Goal: Task Accomplishment & Management: Manage account settings

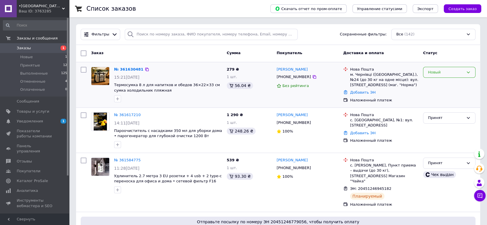
click at [447, 75] on div "Новый" at bounding box center [446, 72] width 36 height 6
click at [441, 82] on li "Принят" at bounding box center [449, 84] width 52 height 11
click at [125, 68] on link "№ 361630481" at bounding box center [128, 69] width 29 height 4
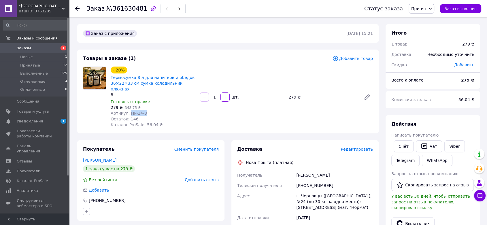
drag, startPoint x: 127, startPoint y: 108, endPoint x: 145, endPoint y: 107, distance: 17.9
click at [145, 110] on div "Артикул: HP-14-3" at bounding box center [153, 113] width 84 height 6
copy span "HP-14-3"
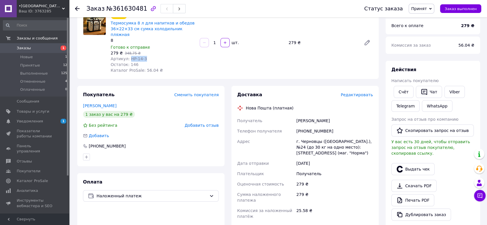
scroll to position [64, 0]
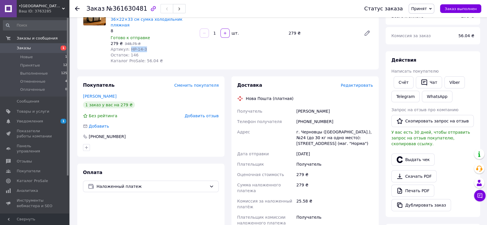
drag, startPoint x: 294, startPoint y: 104, endPoint x: 334, endPoint y: 99, distance: 40.3
click at [342, 106] on div "Получатель [PERSON_NAME] Телефон получателя [PHONE_NUMBER] Адрес г. Черновцы ([…" at bounding box center [305, 167] width 138 height 122
copy div "Получатель [PERSON_NAME]"
drag, startPoint x: 305, startPoint y: 116, endPoint x: 328, endPoint y: 116, distance: 22.8
click at [328, 116] on div "[PHONE_NUMBER]" at bounding box center [334, 121] width 79 height 10
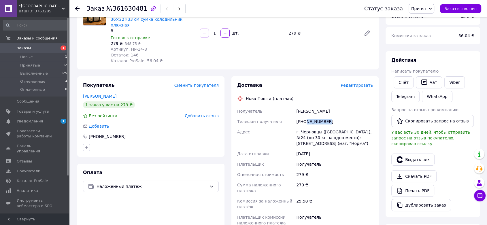
copy div "956888914"
drag, startPoint x: 300, startPoint y: 127, endPoint x: 318, endPoint y: 126, distance: 17.9
click at [318, 127] on div "г. Черновцы ([GEOGRAPHIC_DATA].), №24 (до 30 кг на одно место): [STREET_ADDRESS…" at bounding box center [334, 138] width 79 height 22
copy div "Черновцы"
drag, startPoint x: 363, startPoint y: 125, endPoint x: 368, endPoint y: 125, distance: 5.2
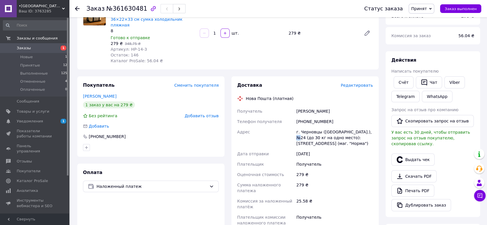
click at [368, 127] on div "г. Черновцы ([GEOGRAPHIC_DATA].), №24 (до 30 кг на одно место): [STREET_ADDRESS…" at bounding box center [334, 138] width 79 height 22
copy div "24"
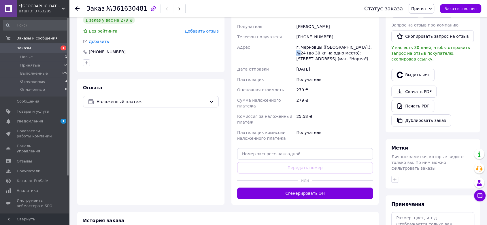
scroll to position [160, 0]
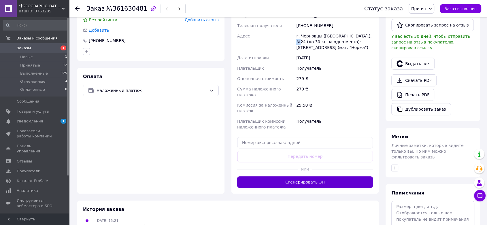
click at [277, 176] on button "Сгенерировать ЭН" at bounding box center [305, 182] width 136 height 12
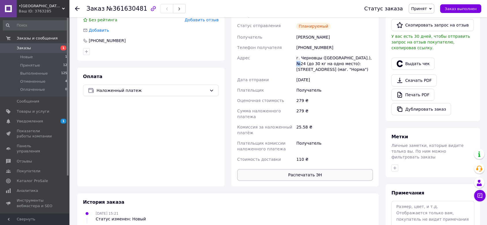
click at [275, 169] on button "Распечатать ЭН" at bounding box center [305, 175] width 136 height 12
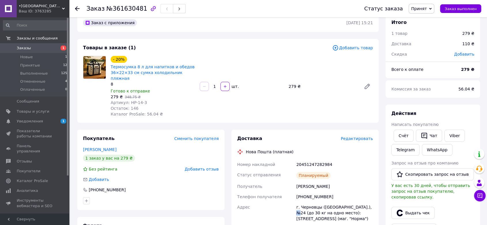
scroll to position [0, 0]
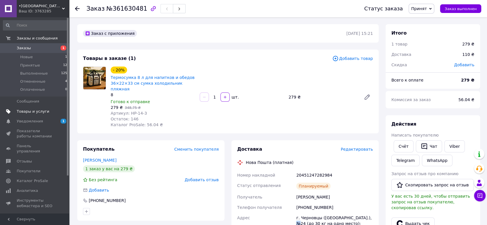
click at [29, 111] on span "Товары и услуги" at bounding box center [33, 111] width 33 height 5
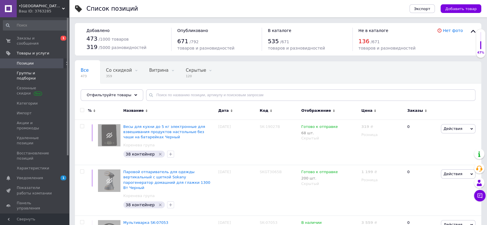
click at [32, 71] on span "Группы и подборки" at bounding box center [35, 76] width 37 height 10
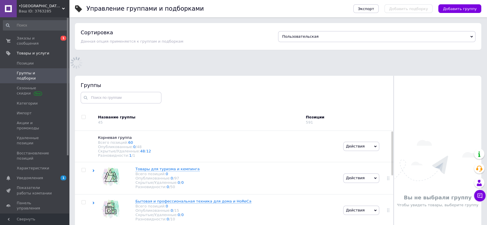
click at [59, 6] on span "•[GEOGRAPHIC_DATA]•" at bounding box center [40, 5] width 43 height 5
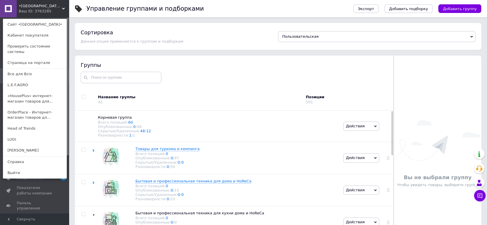
click at [55, 10] on div "•[GEOGRAPHIC_DATA]• Ваш ID: 3763285 Сайт •[GEOGRAPHIC_DATA]• Кабинет покупателя…" at bounding box center [34, 8] width 69 height 17
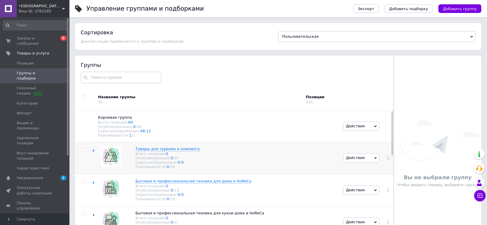
click at [95, 153] on div "Товары для туризма и кемпинга Всего позиций: 0 Опубликованные: 0 / 97 Скрытые/У…" at bounding box center [216, 158] width 249 height 32
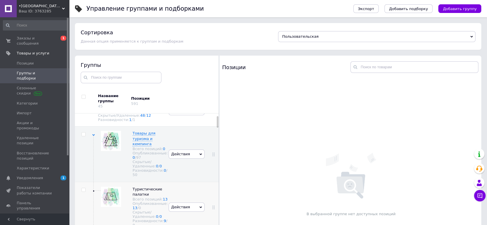
scroll to position [64, 0]
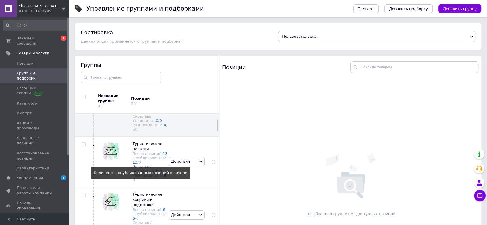
click at [134, 164] on link "13" at bounding box center [134, 162] width 5 height 4
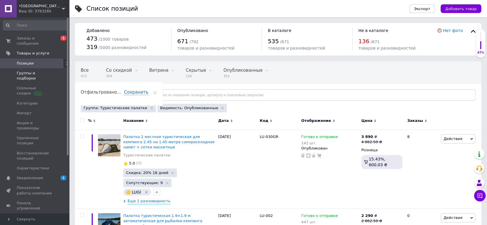
click at [39, 71] on span "Группы и подборки" at bounding box center [35, 76] width 37 height 10
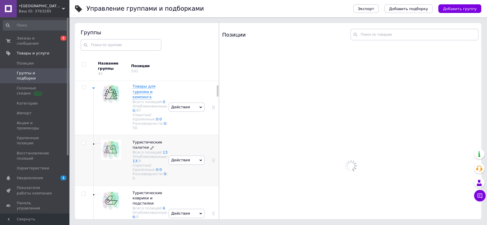
scroll to position [48, 0]
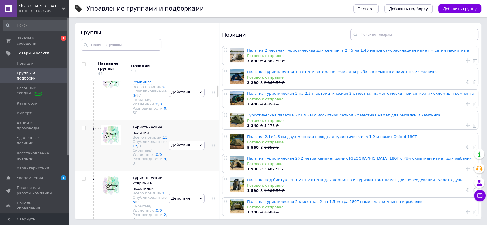
click at [194, 150] on span "Действия" at bounding box center [187, 145] width 36 height 9
click at [182, 174] on li "Редактировать группу" at bounding box center [187, 166] width 36 height 13
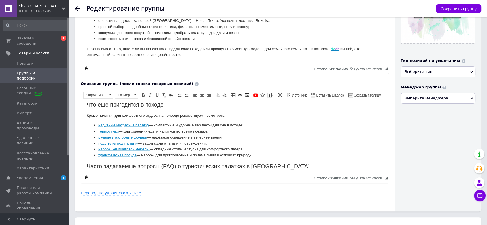
scroll to position [1344, 0]
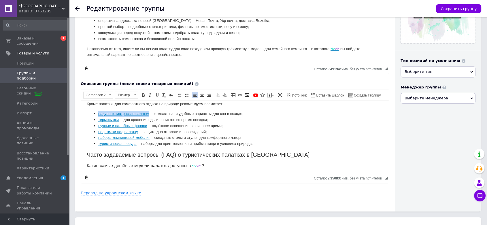
drag, startPoint x: 98, startPoint y: 119, endPoint x: 149, endPoint y: 119, distance: 51.6
click at [149, 119] on ul "надувные матрасы в палатку — компактные и удобные варианты для сна в походе; те…" at bounding box center [235, 129] width 296 height 36
click at [294, 97] on span "Источник" at bounding box center [299, 95] width 16 height 5
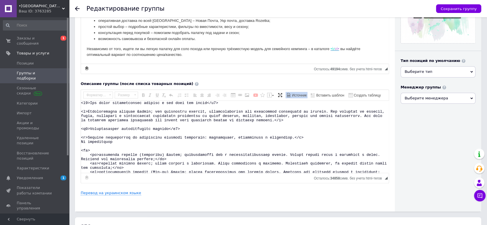
scroll to position [1191, 0]
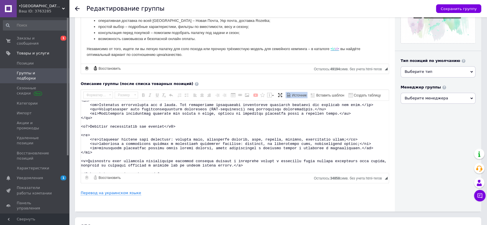
drag, startPoint x: 99, startPoint y: 138, endPoint x: 115, endPoint y: 138, distance: 15.6
click at [115, 138] on textarea "Визуальный текстовый редактор, 5CF961F9-3214-4A9D-BFE0-2D0D15376FCC" at bounding box center [235, 137] width 308 height 72
click at [35, 36] on span "Заказы и сообщения" at bounding box center [35, 41] width 37 height 10
